Goal: Information Seeking & Learning: Learn about a topic

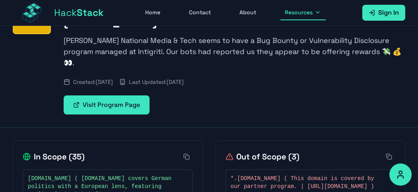
scroll to position [69, 0]
click at [81, 114] on link "Visit Program Page" at bounding box center [107, 104] width 86 height 19
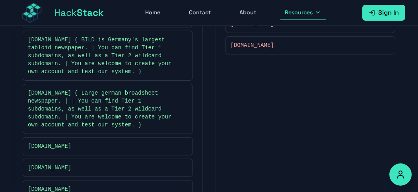
scroll to position [247, 0]
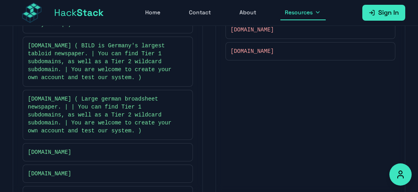
click at [186, 15] on icon at bounding box center [183, 12] width 5 height 5
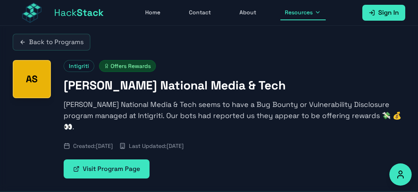
scroll to position [0, 0]
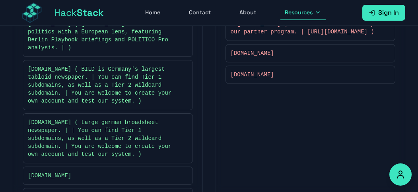
scroll to position [230, 0]
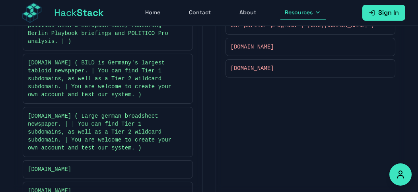
click at [186, 32] on icon at bounding box center [183, 29] width 5 height 5
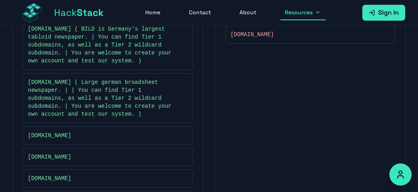
scroll to position [265, 0]
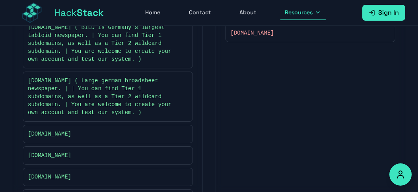
click at [186, 45] on rect at bounding box center [184, 44] width 3 height 3
